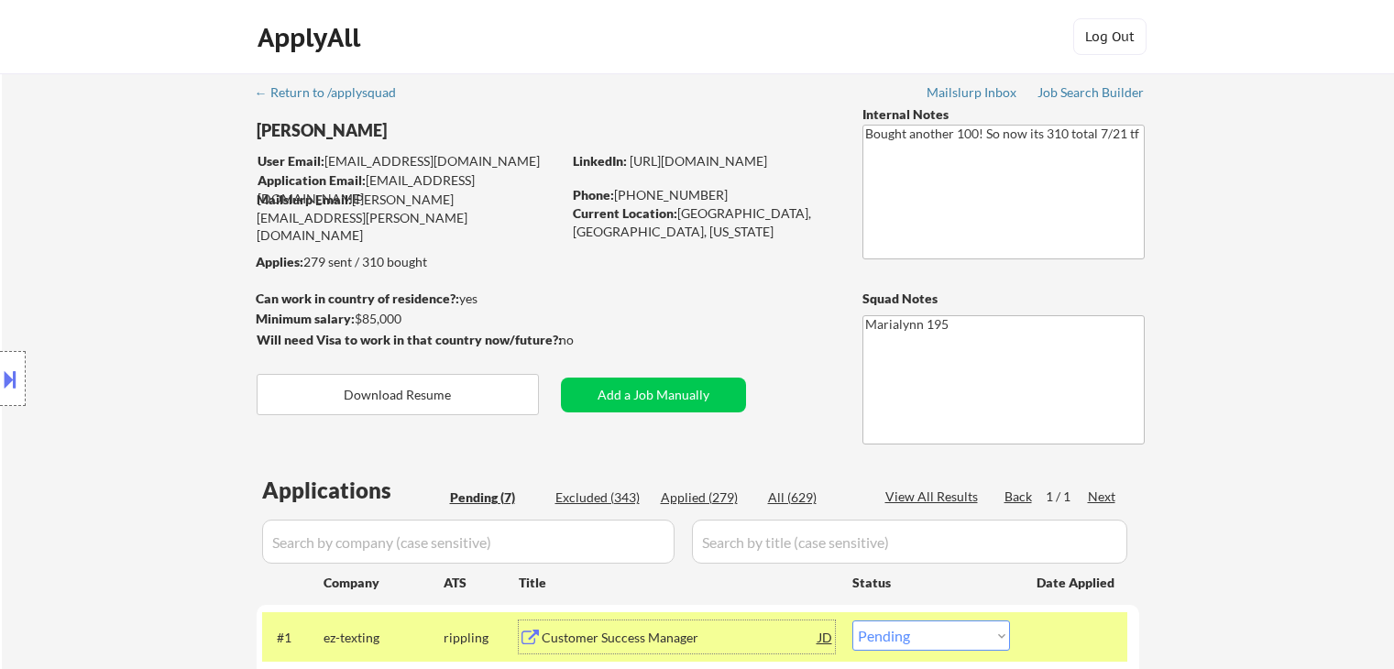
select select ""pending""
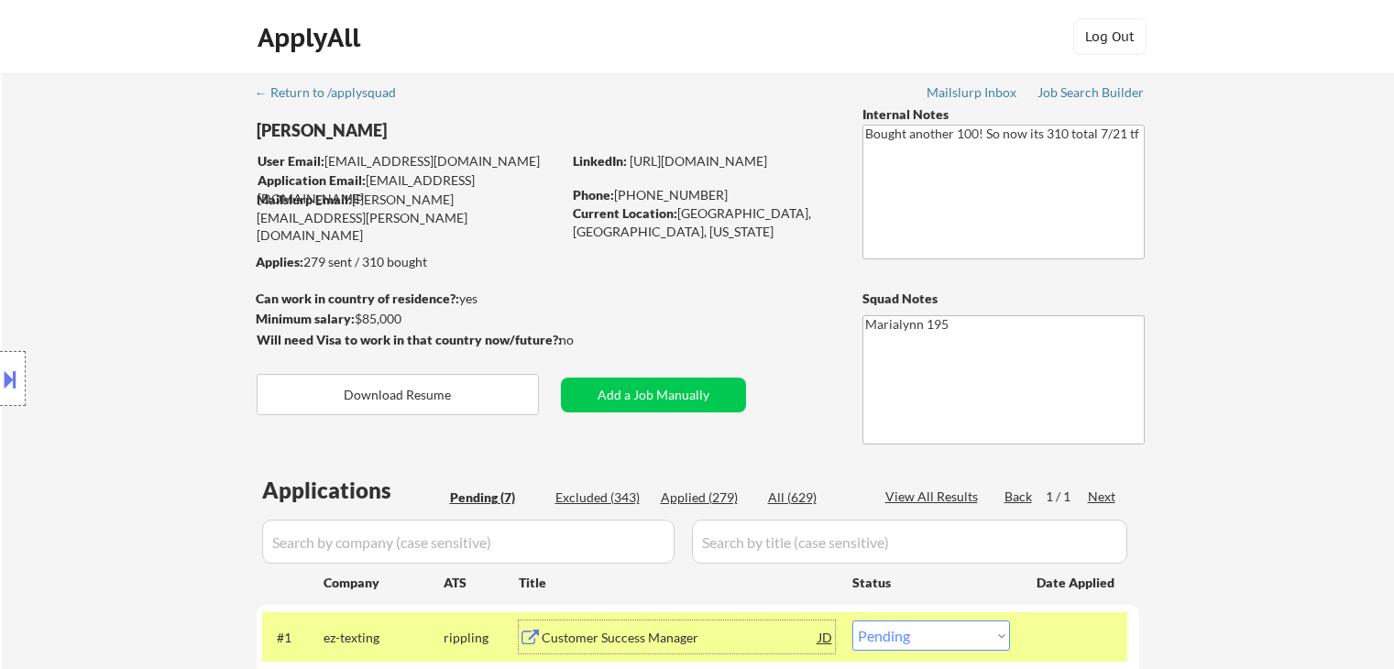
select select ""pending""
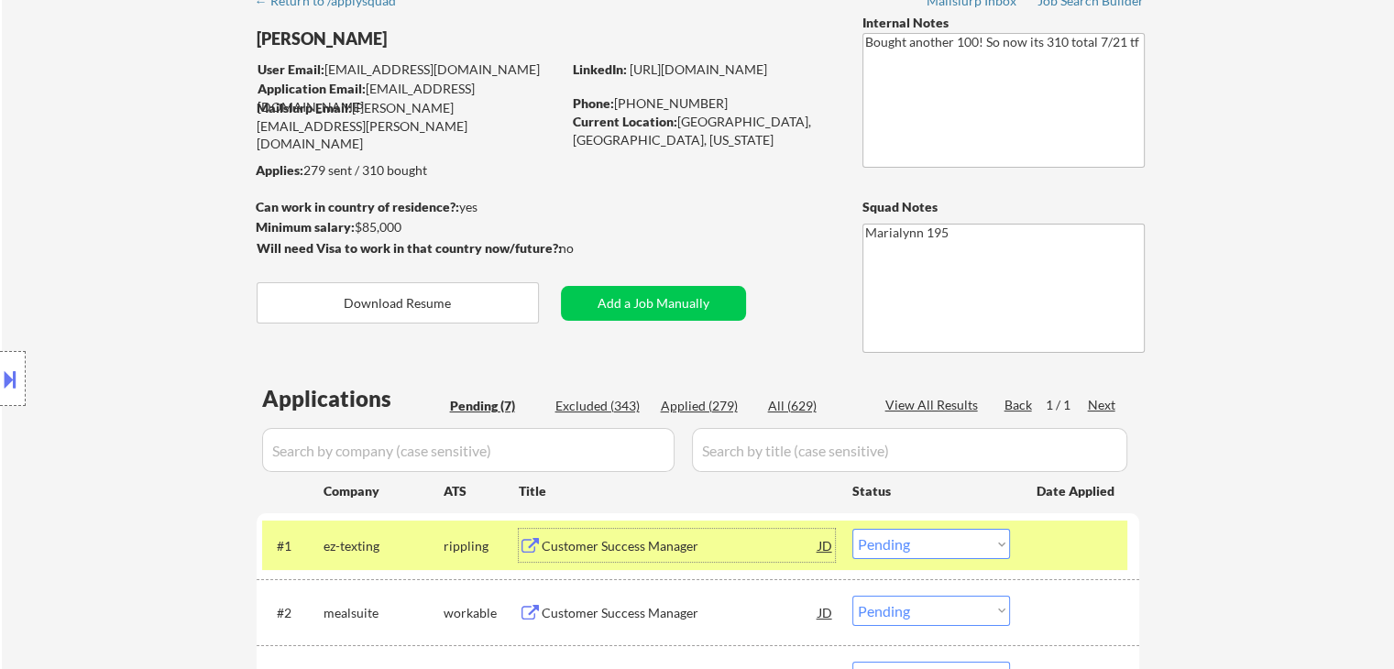
click at [902, 547] on select "Choose an option... Pending Applied Excluded (Questions) Excluded (Expired) Exc…" at bounding box center [931, 544] width 158 height 30
click at [852, 529] on select "Choose an option... Pending Applied Excluded (Questions) Excluded (Expired) Exc…" at bounding box center [931, 544] width 158 height 30
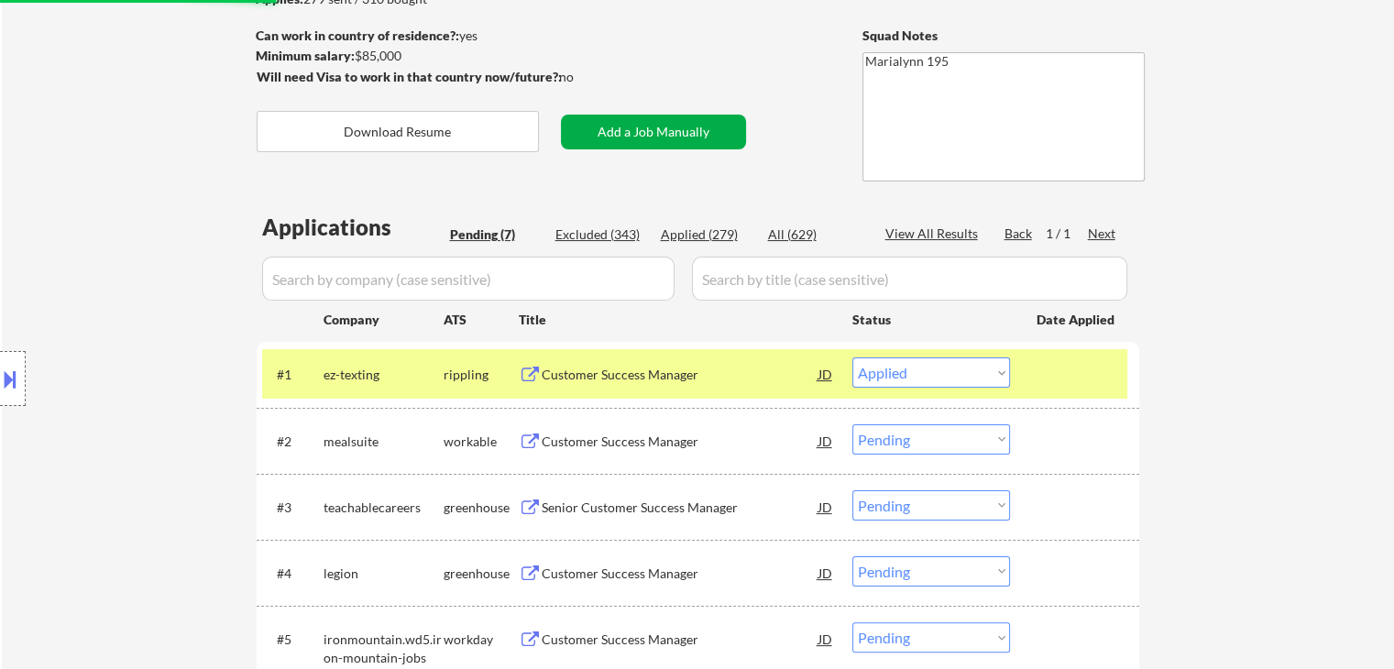
scroll to position [275, 0]
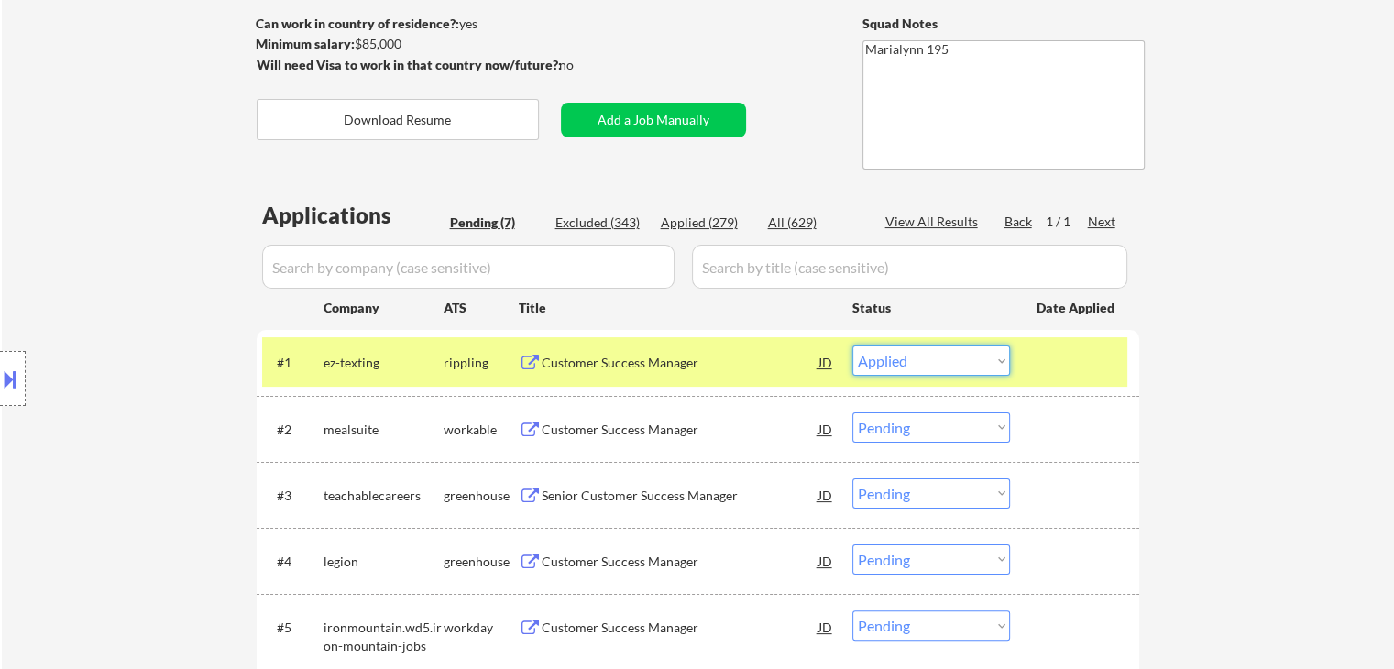
click at [932, 367] on select "Choose an option... Pending Applied Excluded (Questions) Excluded (Expired) Exc…" at bounding box center [931, 360] width 158 height 30
click at [852, 345] on select "Choose an option... Pending Applied Excluded (Questions) Excluded (Expired) Exc…" at bounding box center [931, 360] width 158 height 30
click at [939, 349] on select "Choose an option... Pending Applied Excluded (Questions) Excluded (Expired) Exc…" at bounding box center [931, 360] width 158 height 30
click at [852, 345] on select "Choose an option... Pending Applied Excluded (Questions) Excluded (Expired) Exc…" at bounding box center [931, 360] width 158 height 30
click at [958, 356] on select "Choose an option... Pending Applied Excluded (Questions) Excluded (Expired) Exc…" at bounding box center [931, 360] width 158 height 30
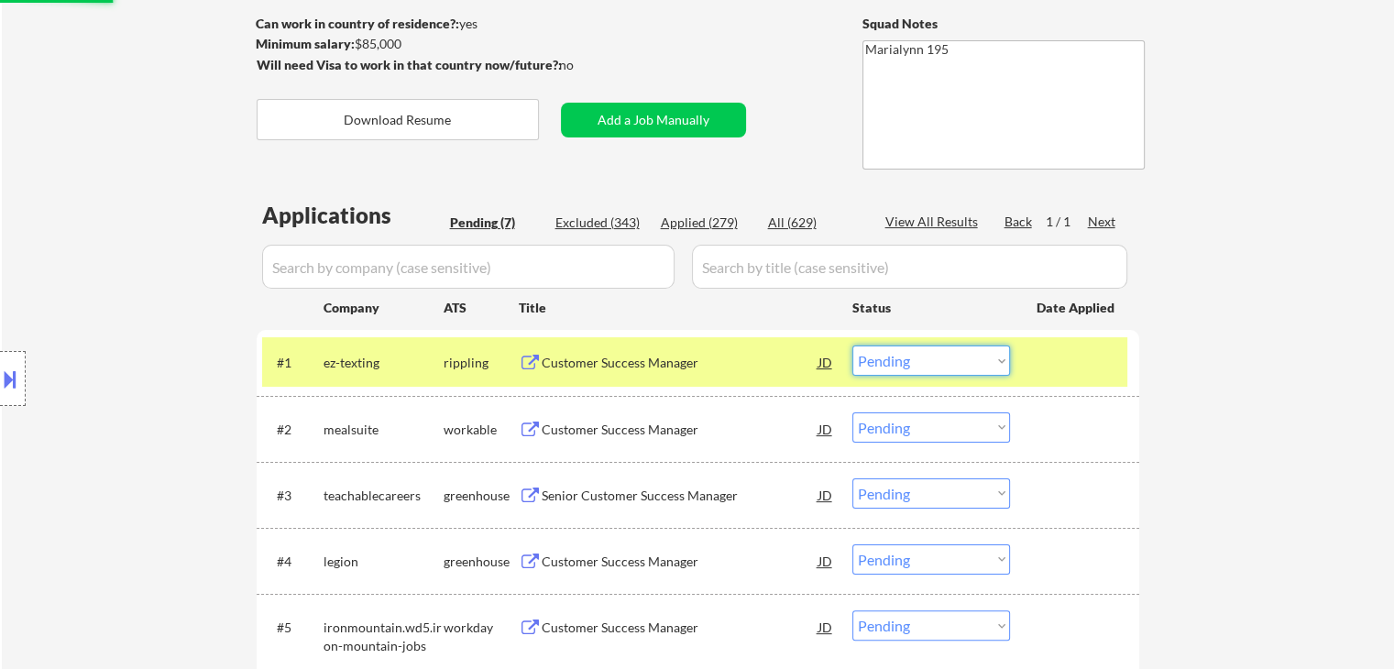
select select ""applied""
click at [852, 345] on select "Choose an option... Pending Applied Excluded (Questions) Excluded (Expired) Exc…" at bounding box center [931, 360] width 158 height 30
click at [594, 432] on div "Customer Success Manager" at bounding box center [680, 430] width 277 height 18
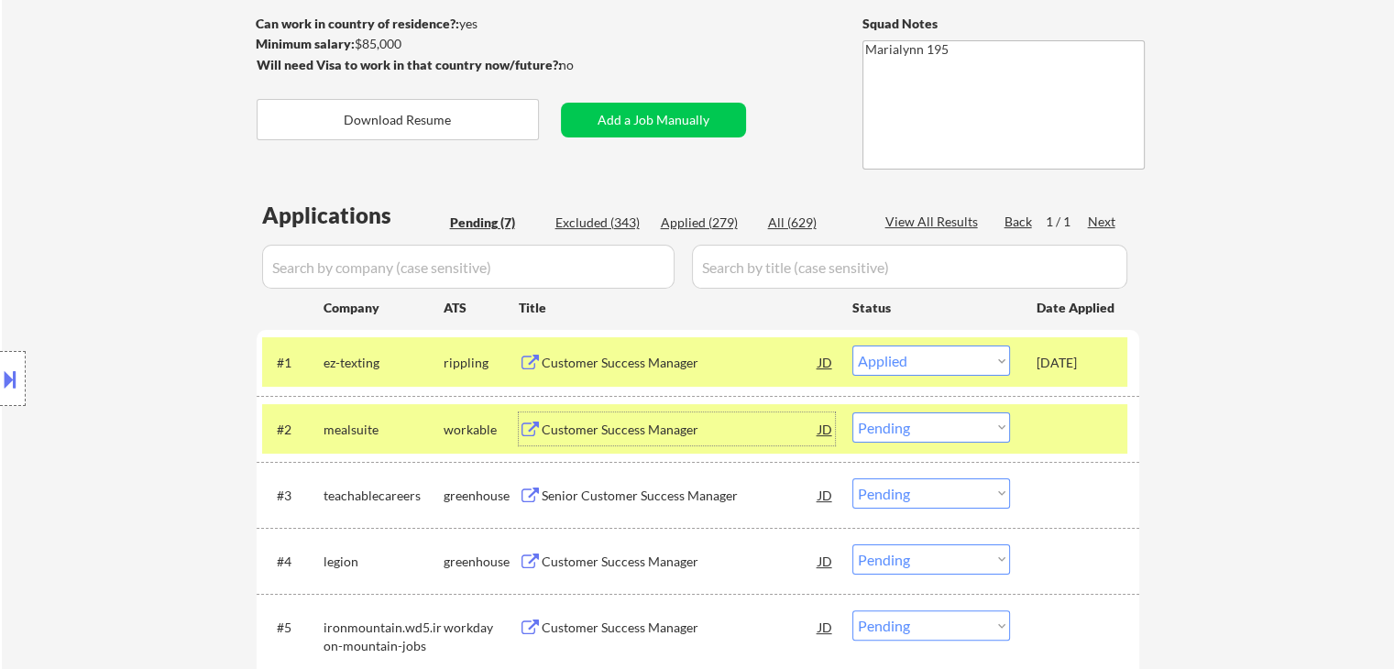
click at [904, 427] on select "Choose an option... Pending Applied Excluded (Questions) Excluded (Expired) Exc…" at bounding box center [931, 427] width 158 height 30
click at [852, 412] on select "Choose an option... Pending Applied Excluded (Questions) Excluded (Expired) Exc…" at bounding box center [931, 427] width 158 height 30
select select ""pending""
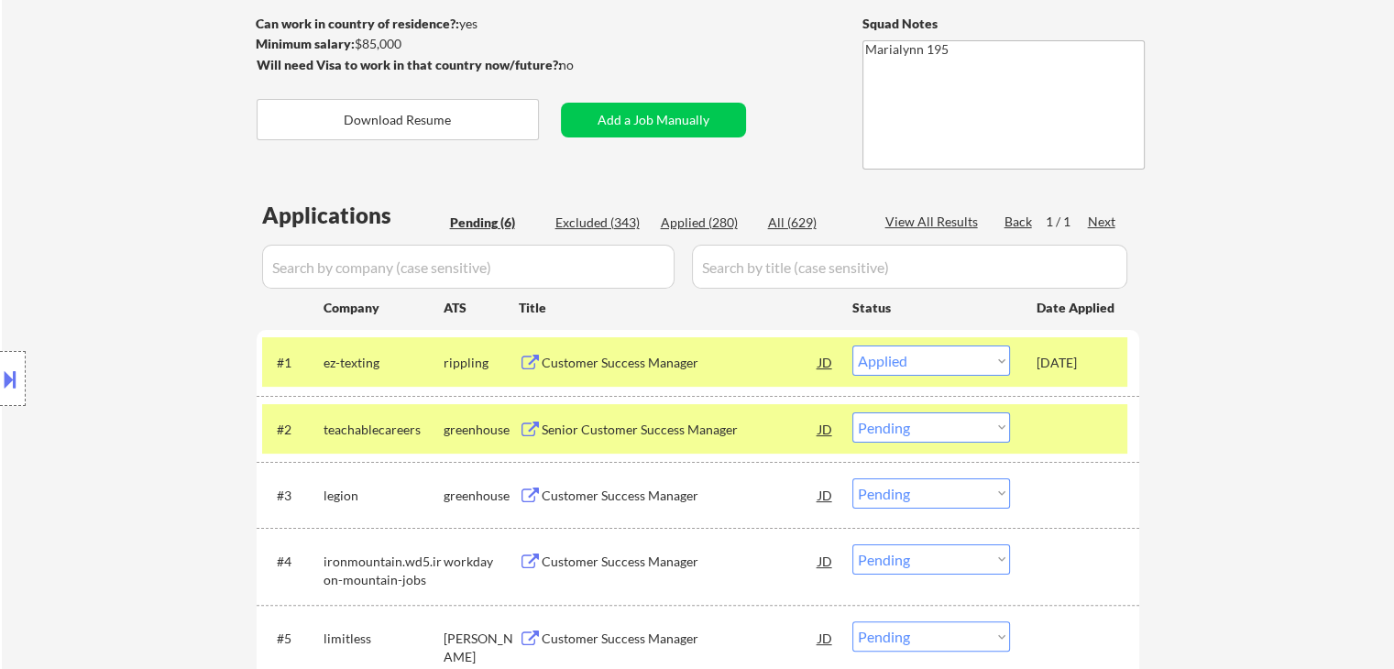
click at [913, 362] on select "Choose an option... Pending Applied Excluded (Questions) Excluded (Expired) Exc…" at bounding box center [931, 360] width 158 height 30
click at [852, 345] on select "Choose an option... Pending Applied Excluded (Questions) Excluded (Expired) Exc…" at bounding box center [931, 360] width 158 height 30
click at [926, 356] on select "Choose an option... Pending Applied Excluded (Questions) Excluded (Expired) Exc…" at bounding box center [931, 360] width 158 height 30
select select ""applied""
click at [852, 345] on select "Choose an option... Pending Applied Excluded (Questions) Excluded (Expired) Exc…" at bounding box center [931, 360] width 158 height 30
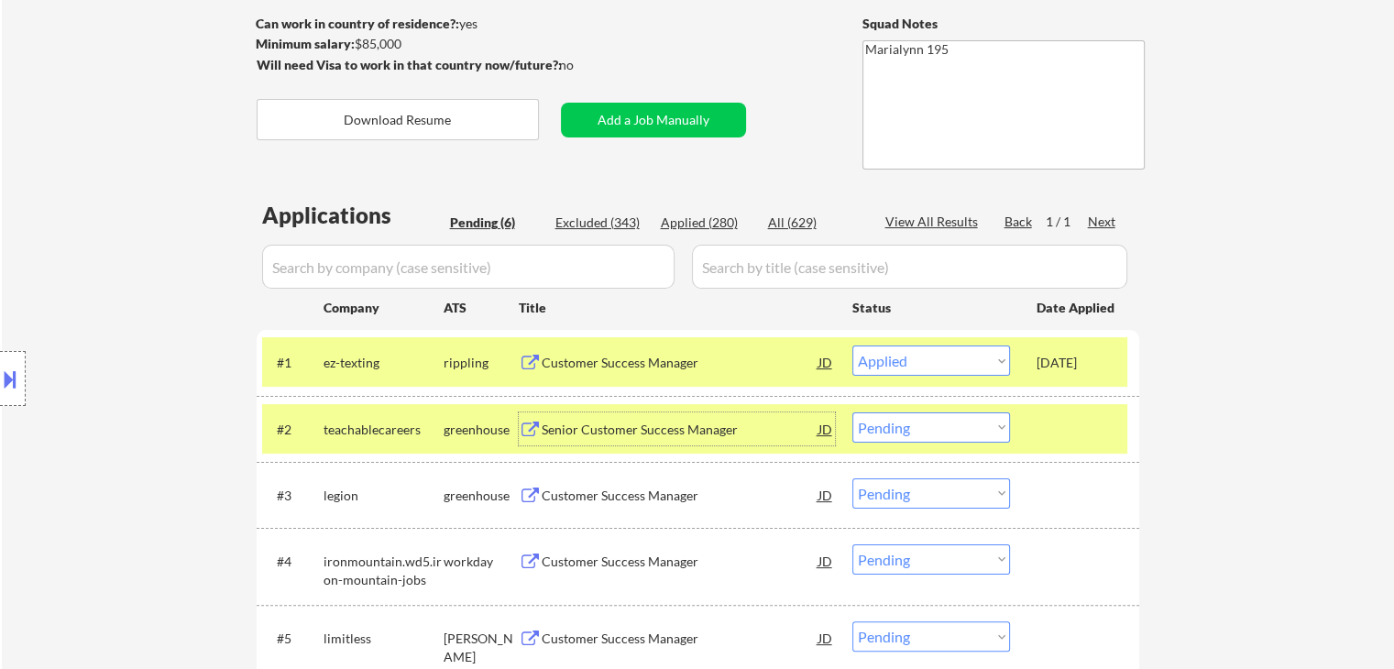
click at [645, 422] on div "Senior Customer Success Manager" at bounding box center [680, 430] width 277 height 18
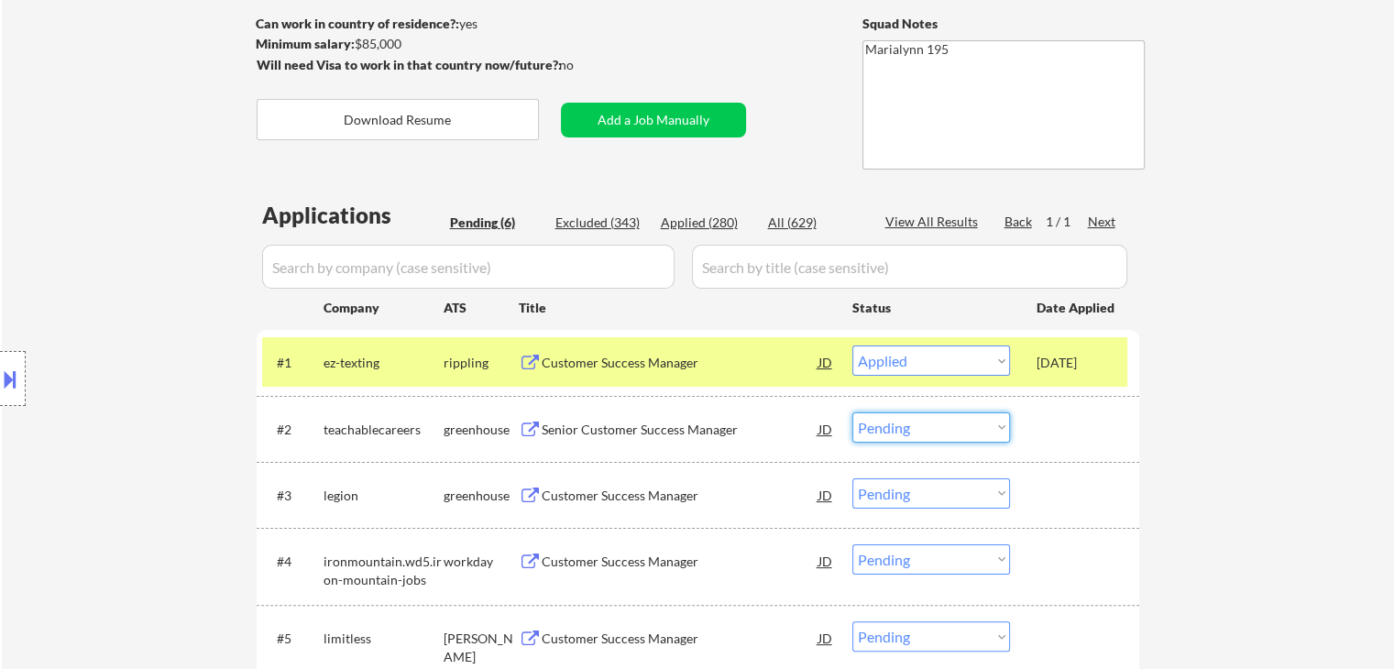
click at [903, 427] on select "Choose an option... Pending Applied Excluded (Questions) Excluded (Expired) Exc…" at bounding box center [931, 427] width 158 height 30
click at [852, 412] on select "Choose an option... Pending Applied Excluded (Questions) Excluded (Expired) Exc…" at bounding box center [931, 427] width 158 height 30
select select ""pending""
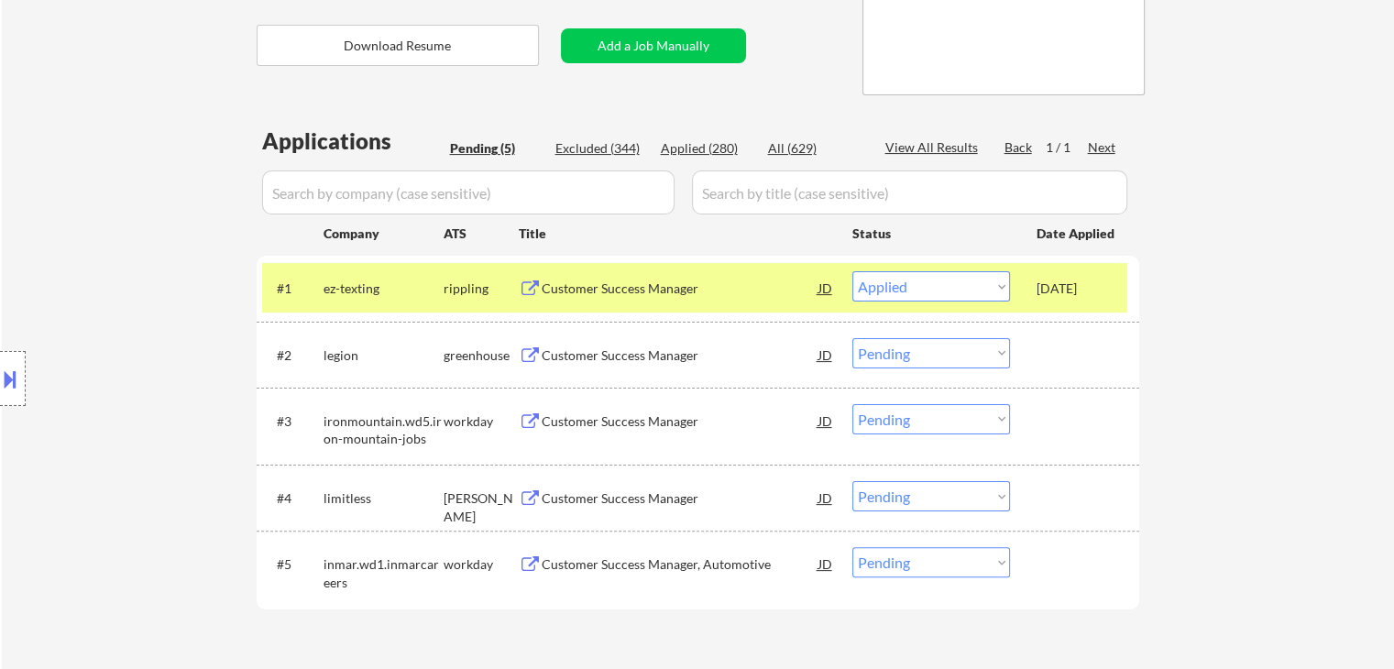
scroll to position [458, 0]
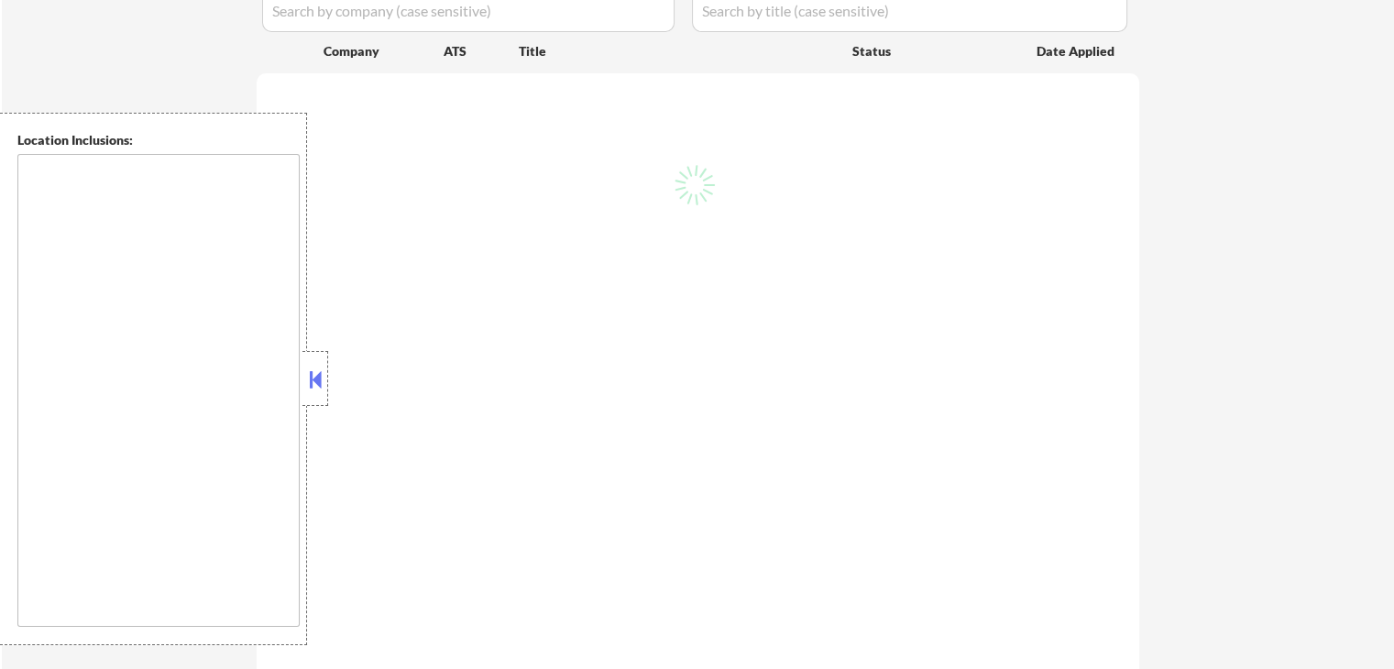
type textarea "[GEOGRAPHIC_DATA], [GEOGRAPHIC_DATA] [GEOGRAPHIC_DATA], [GEOGRAPHIC_DATA] [GEOG…"
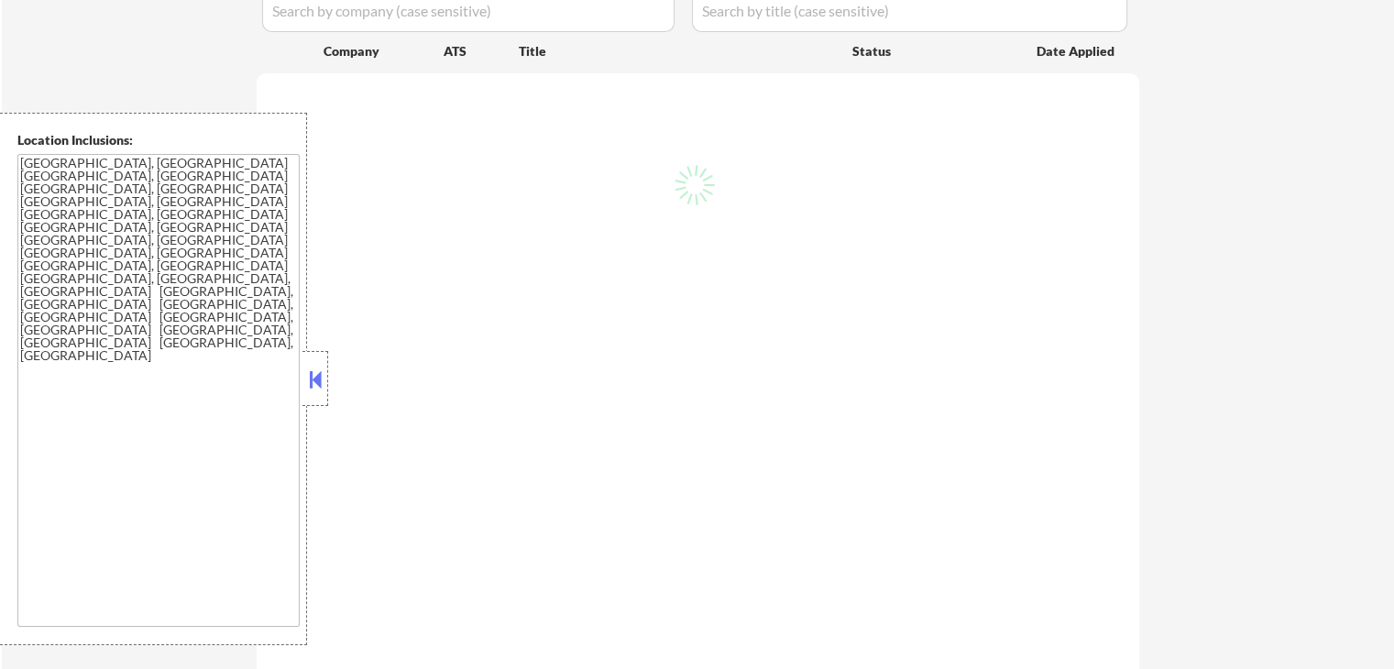
select select ""pending""
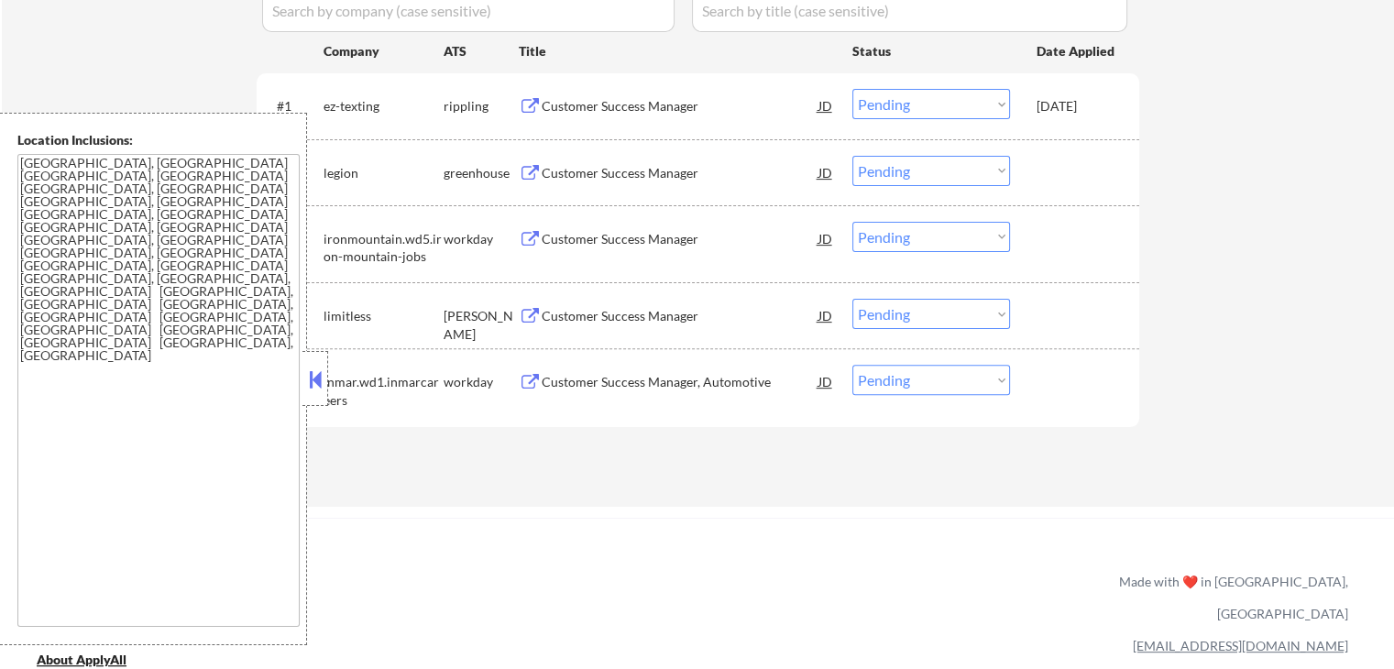
scroll to position [458, 0]
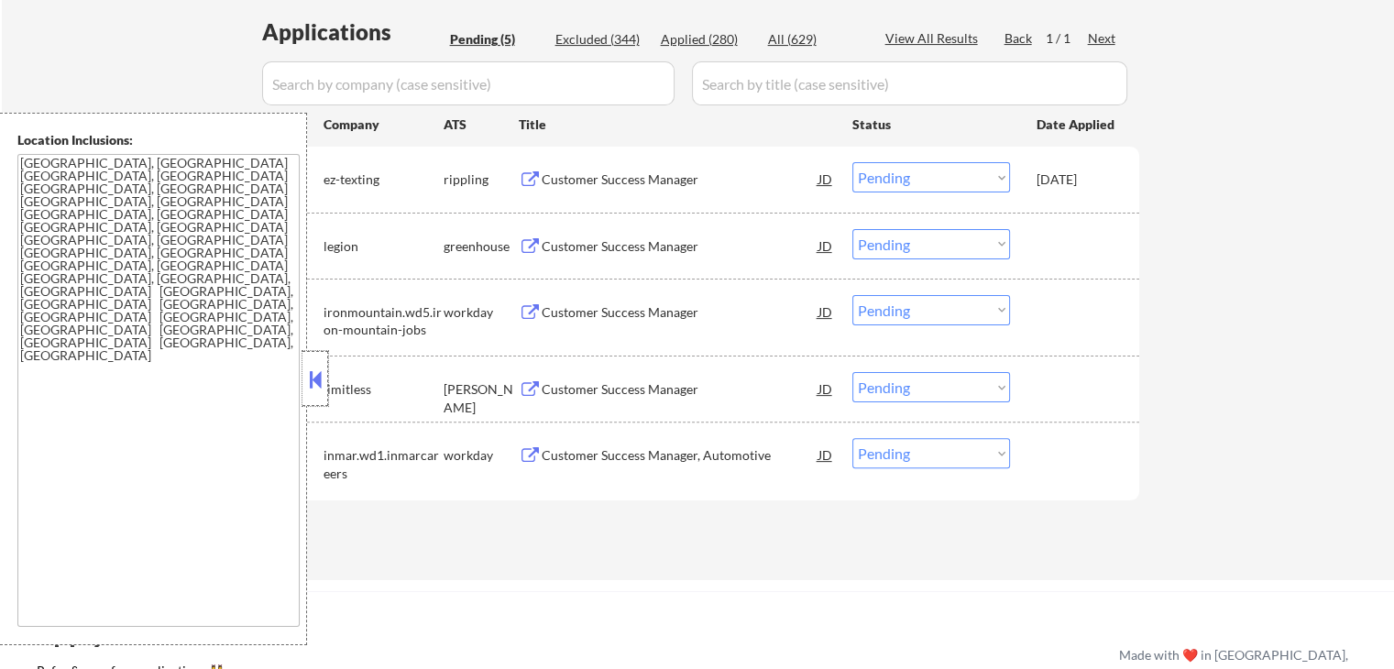
click at [317, 363] on div at bounding box center [315, 378] width 26 height 55
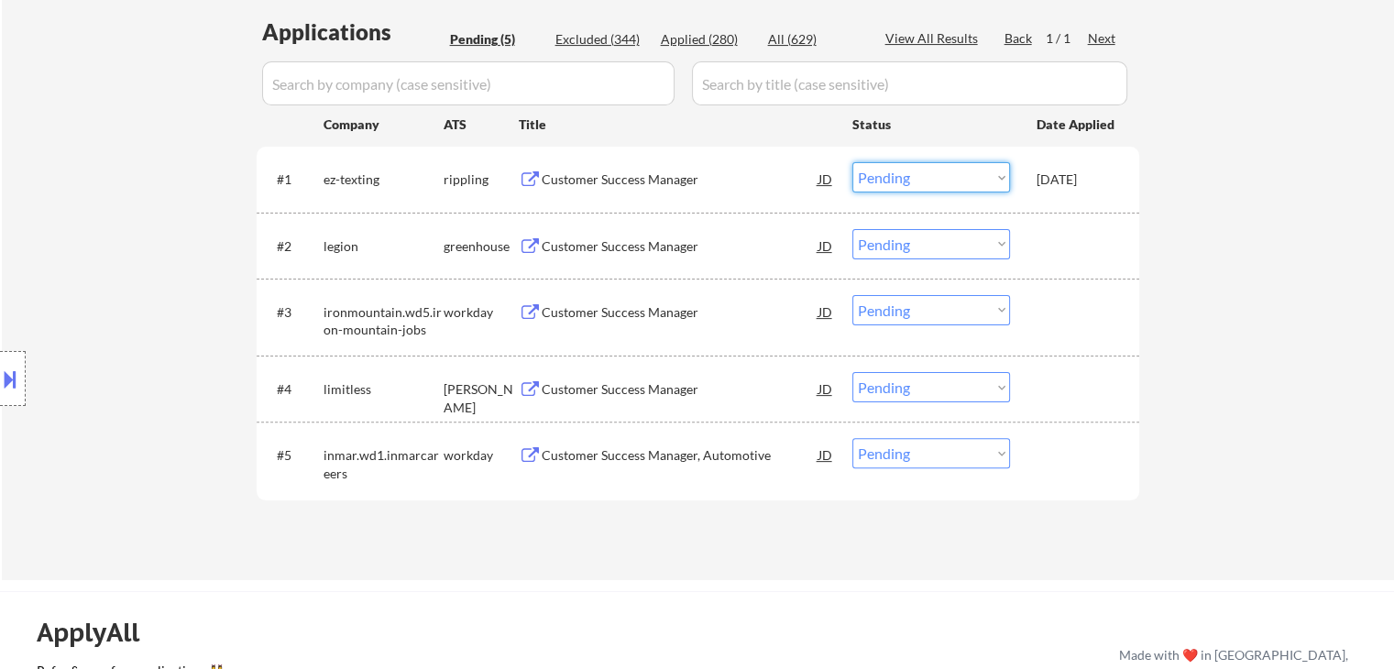
click at [886, 181] on select "Choose an option... Pending Applied Excluded (Questions) Excluded (Expired) Exc…" at bounding box center [931, 177] width 158 height 30
click at [852, 162] on select "Choose an option... Pending Applied Excluded (Questions) Excluded (Expired) Exc…" at bounding box center [931, 177] width 158 height 30
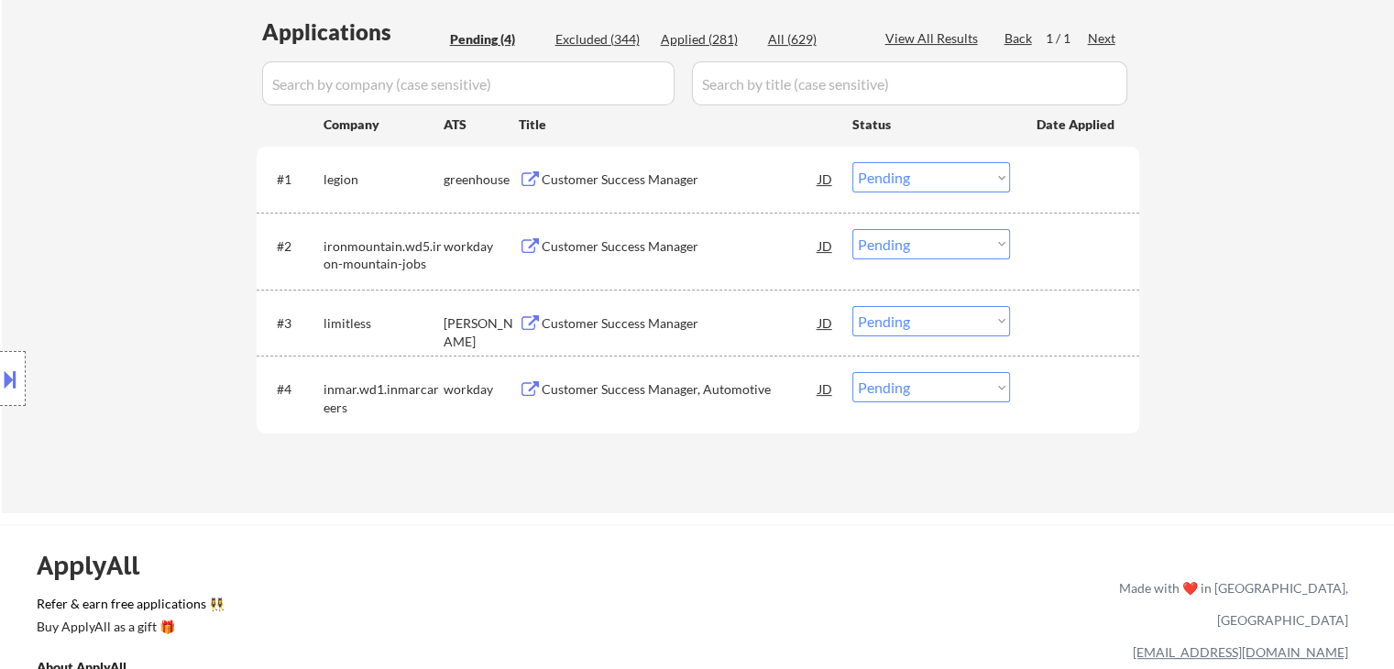
click at [627, 184] on div "Customer Success Manager" at bounding box center [680, 179] width 277 height 18
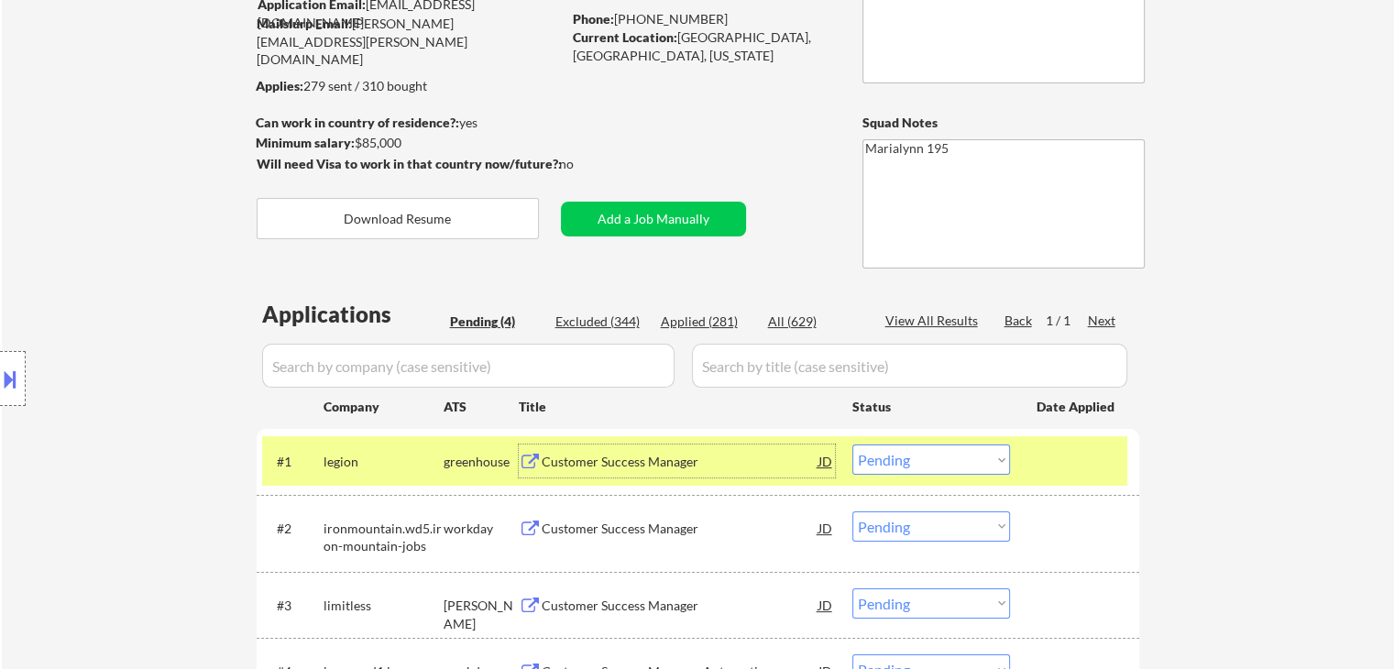
scroll to position [275, 0]
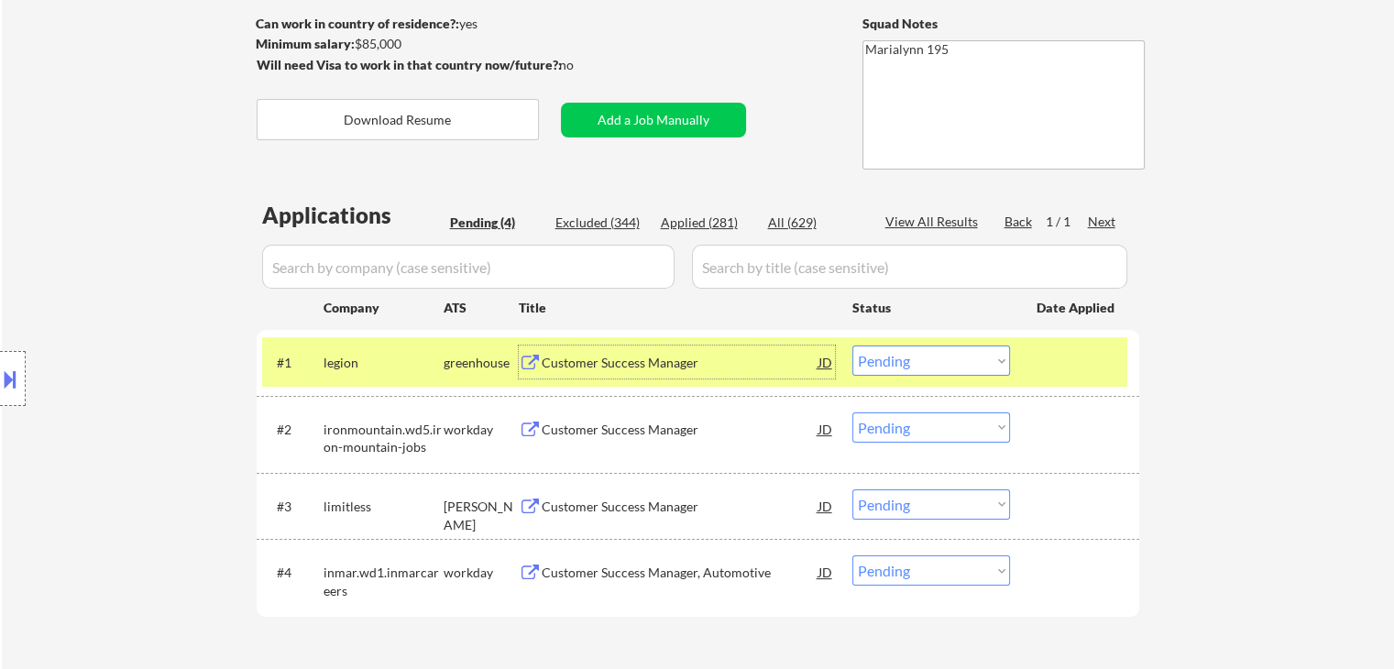
click at [889, 364] on select "Choose an option... Pending Applied Excluded (Questions) Excluded (Expired) Exc…" at bounding box center [931, 360] width 158 height 30
click at [852, 345] on select "Choose an option... Pending Applied Excluded (Questions) Excluded (Expired) Exc…" at bounding box center [931, 360] width 158 height 30
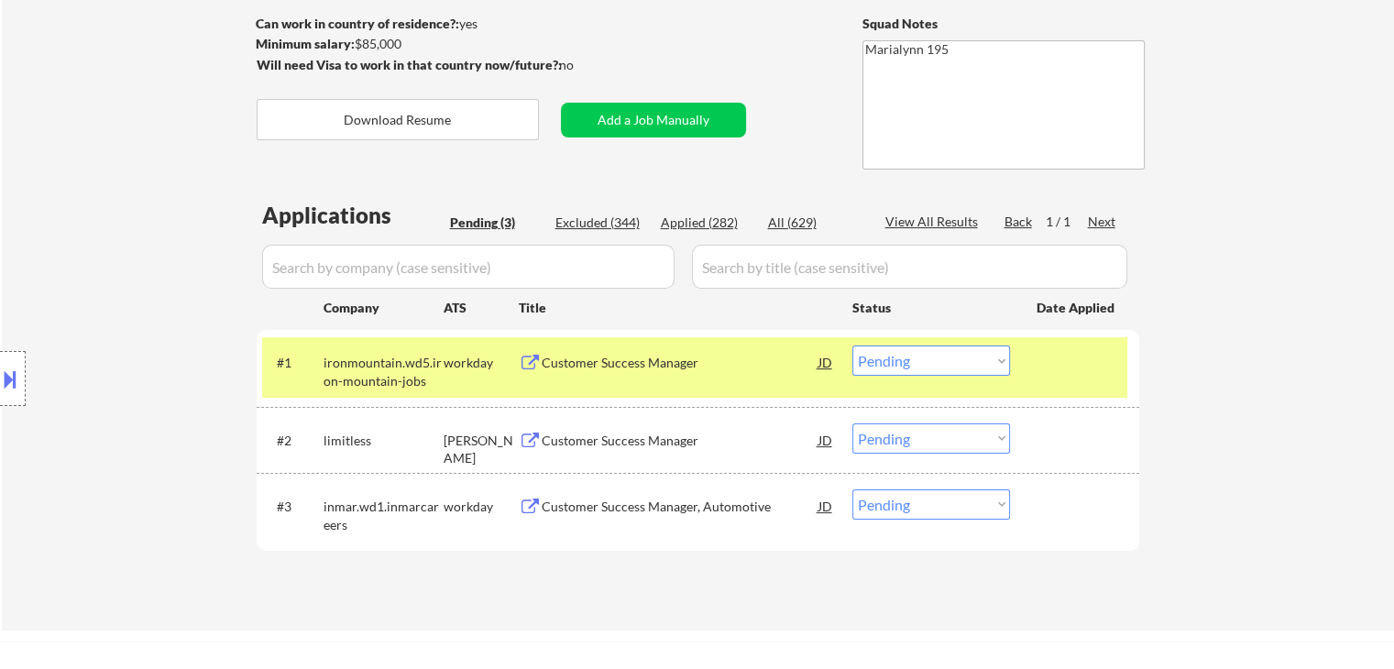
click at [654, 355] on div "Customer Success Manager" at bounding box center [680, 363] width 277 height 18
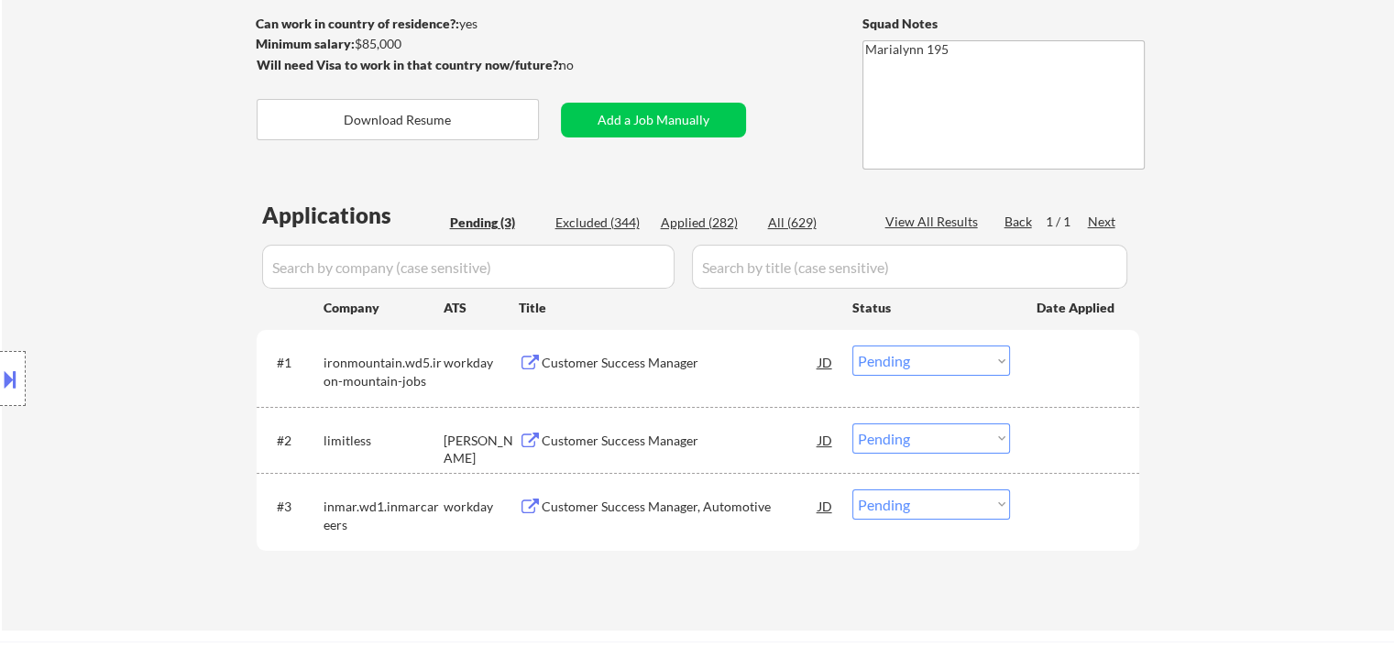
click at [696, 618] on div "← Return to /applysquad Mailslurp Inbox Job Search Builder [PERSON_NAME] User E…" at bounding box center [698, 214] width 1392 height 832
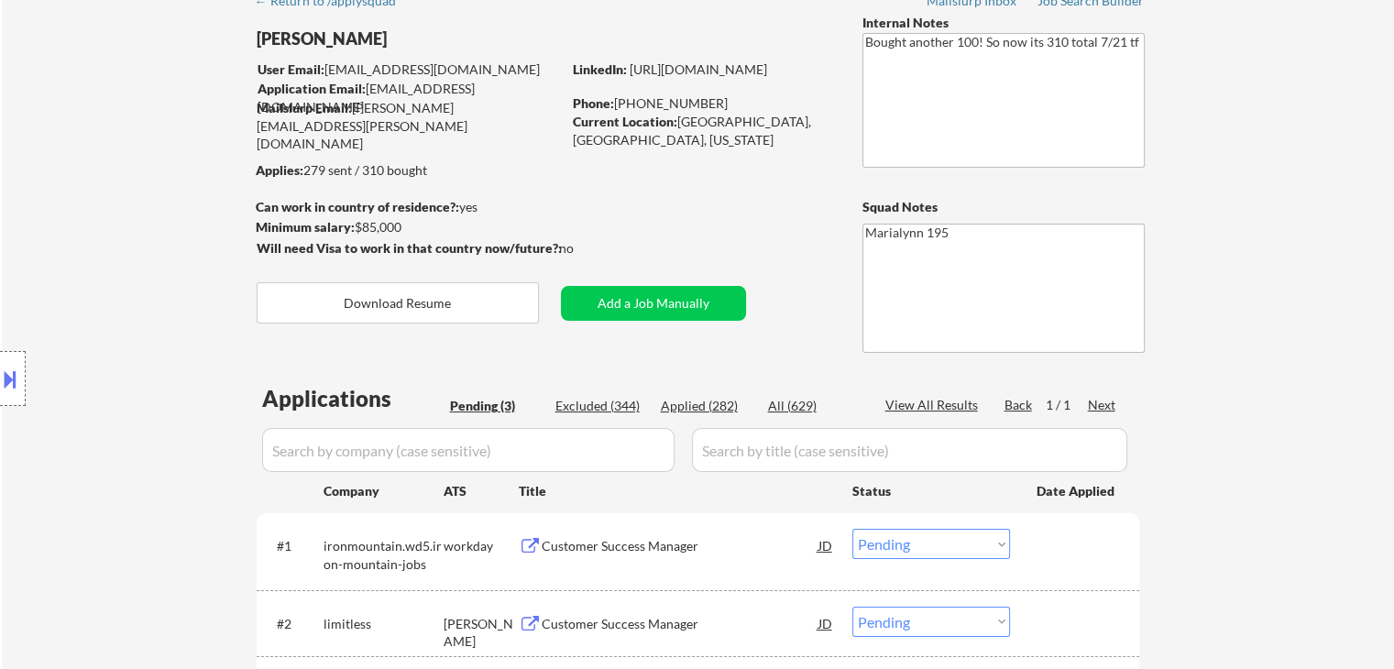
scroll to position [458, 0]
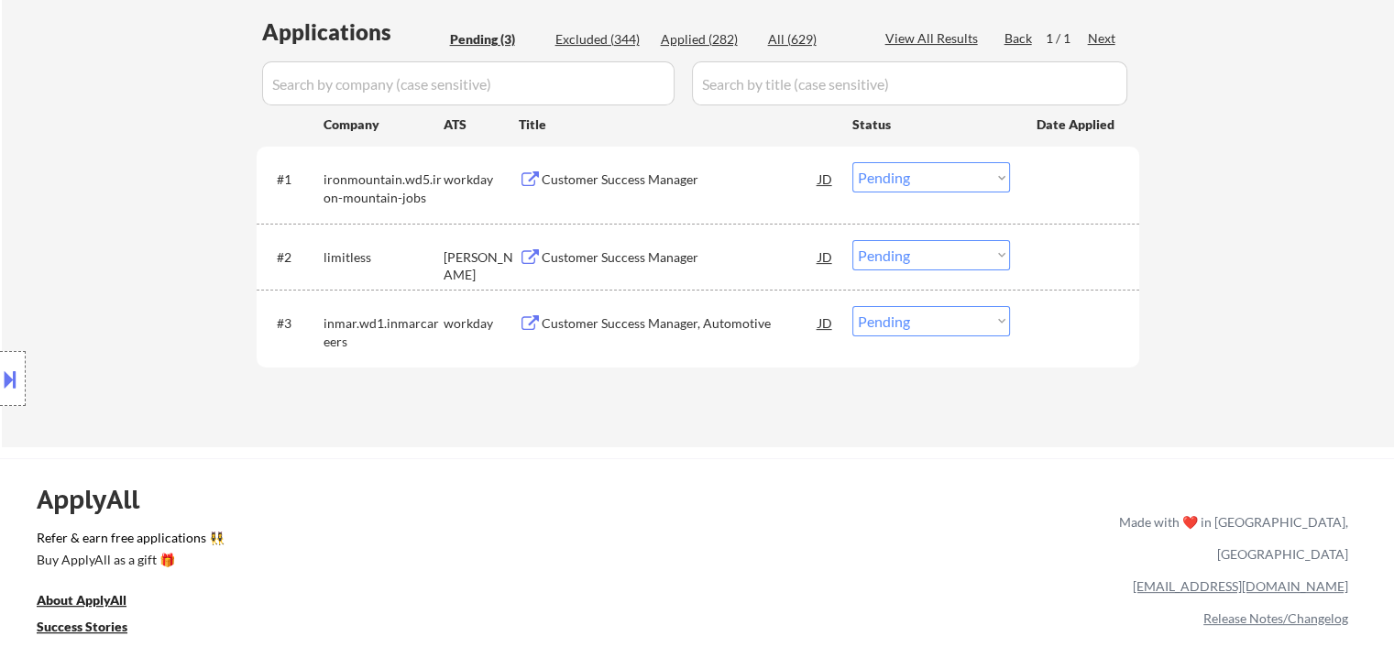
click at [913, 175] on select "Choose an option... Pending Applied Excluded (Questions) Excluded (Expired) Exc…" at bounding box center [931, 177] width 158 height 30
click at [852, 162] on select "Choose an option... Pending Applied Excluded (Questions) Excluded (Expired) Exc…" at bounding box center [931, 177] width 158 height 30
select select ""pending""
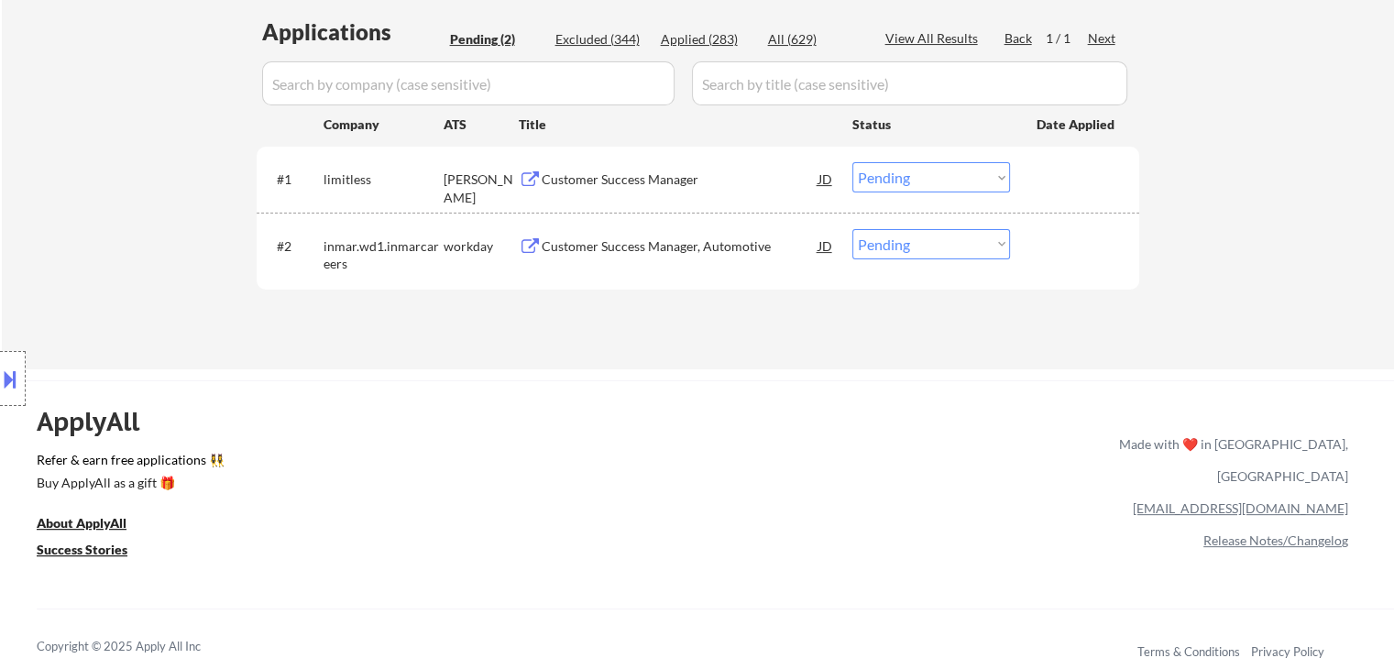
click at [546, 305] on div "Applications Pending (2) Excluded (344) Applied (283) All (629) View All Result…" at bounding box center [698, 175] width 882 height 318
click at [575, 175] on div "Customer Success Manager" at bounding box center [680, 179] width 277 height 18
